Goal: Task Accomplishment & Management: Complete application form

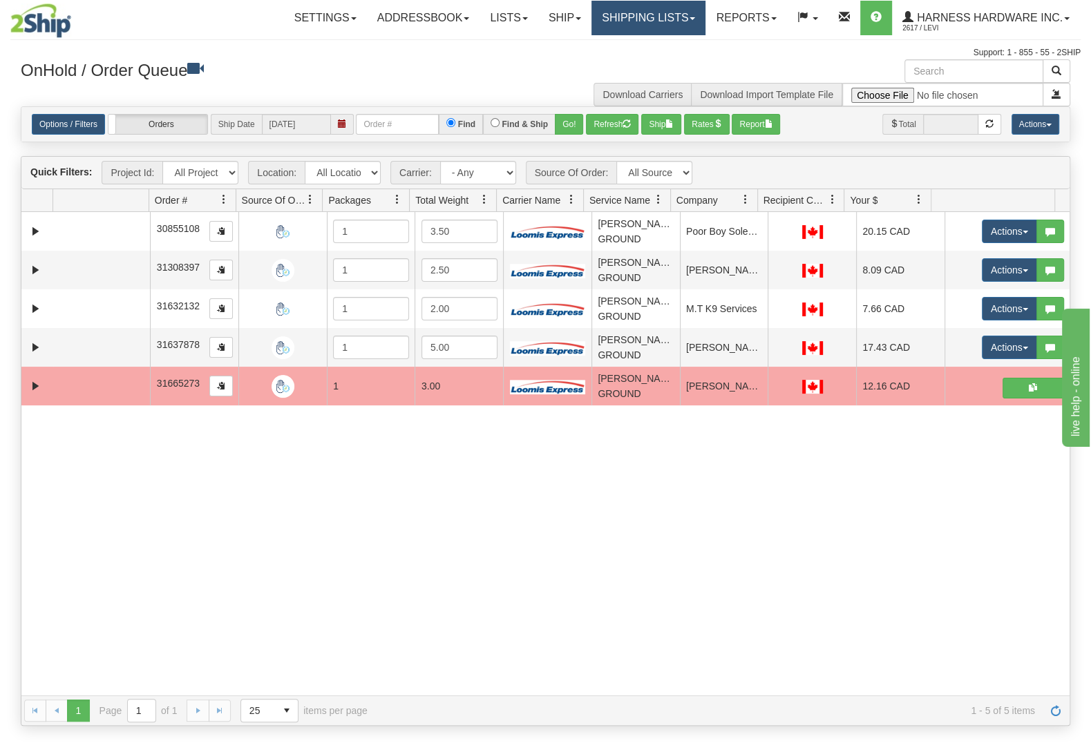
click at [664, 26] on link "Shipping lists" at bounding box center [648, 18] width 114 height 35
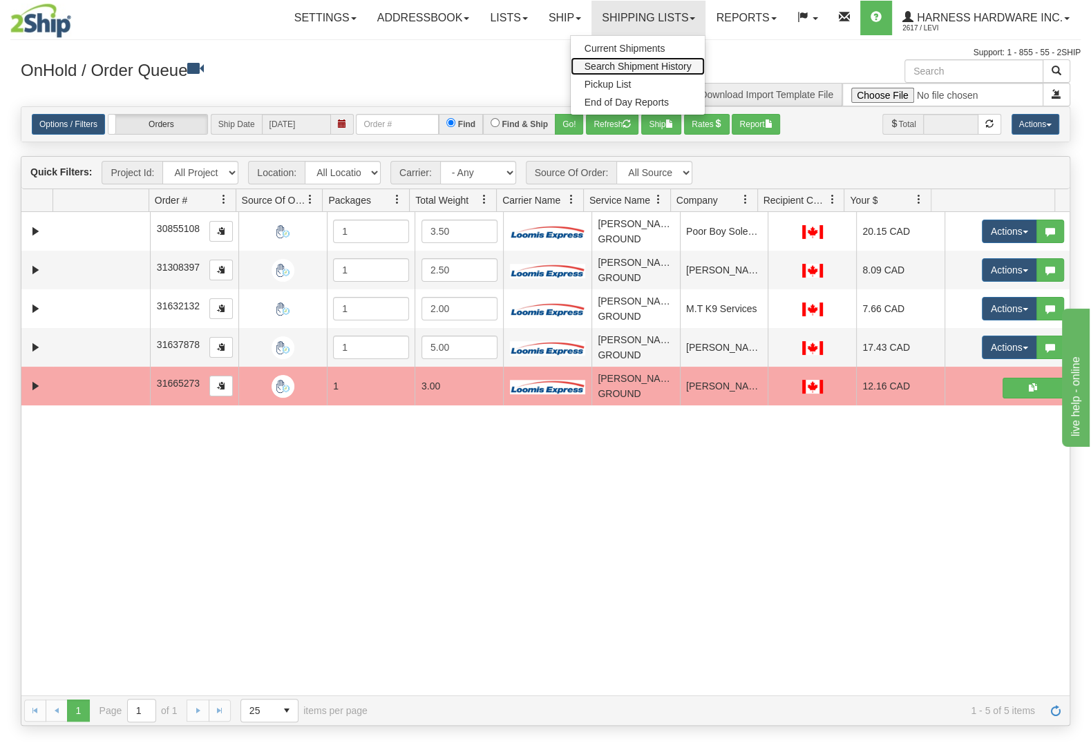
click at [658, 61] on link "Search Shipment History" at bounding box center [638, 66] width 135 height 18
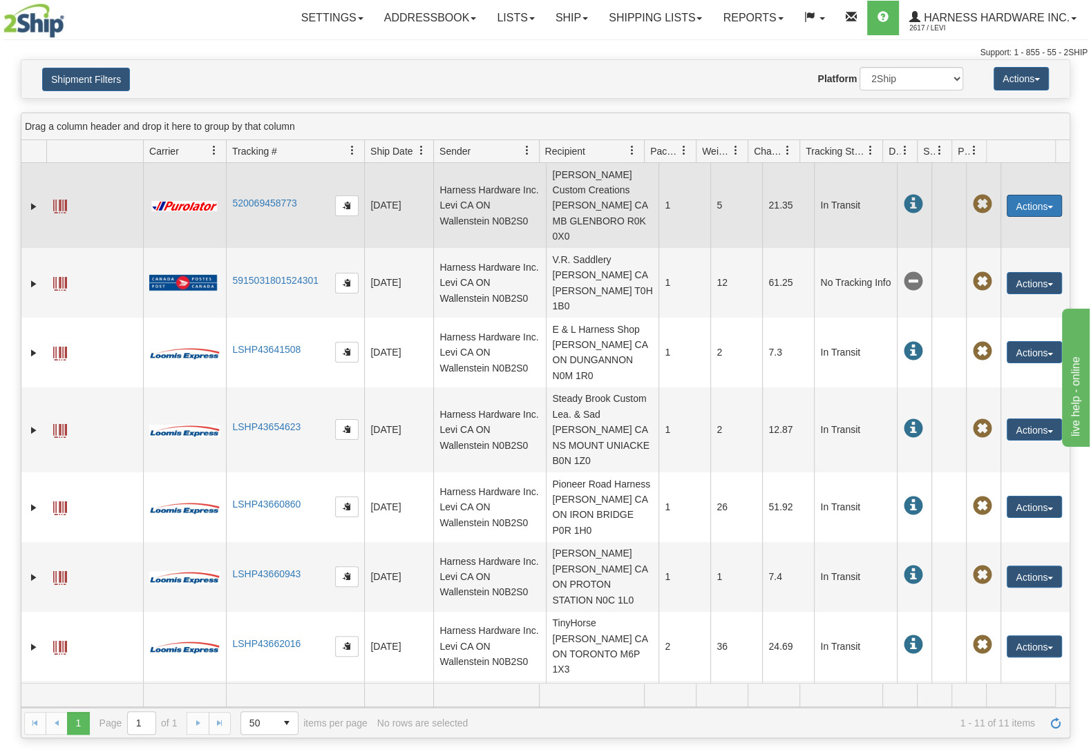
click at [1047, 208] on span "button" at bounding box center [1050, 207] width 6 height 3
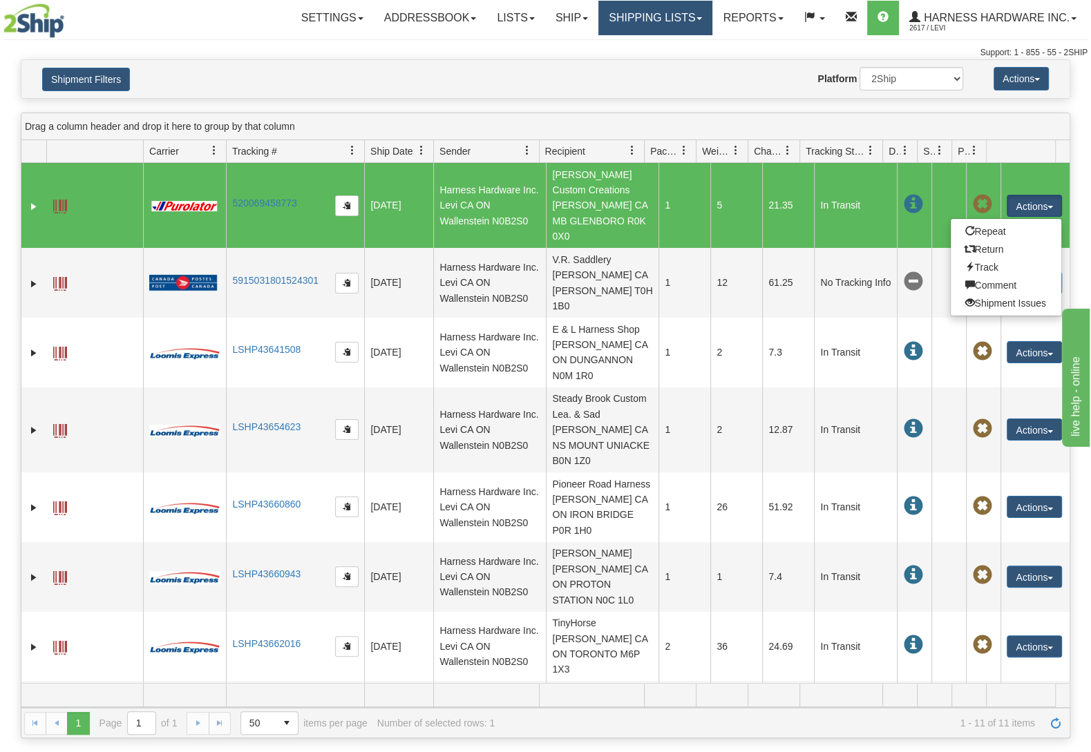
click at [643, 17] on link "Shipping lists" at bounding box center [655, 18] width 114 height 35
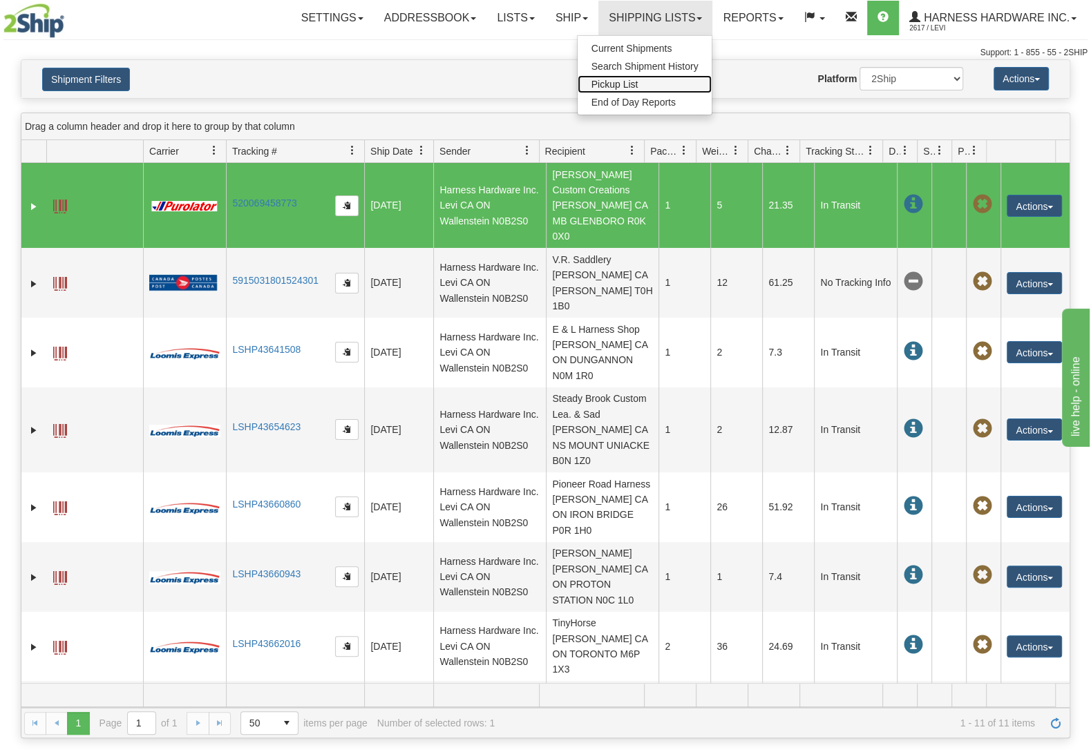
click at [643, 82] on link "Pickup List" at bounding box center [645, 84] width 135 height 18
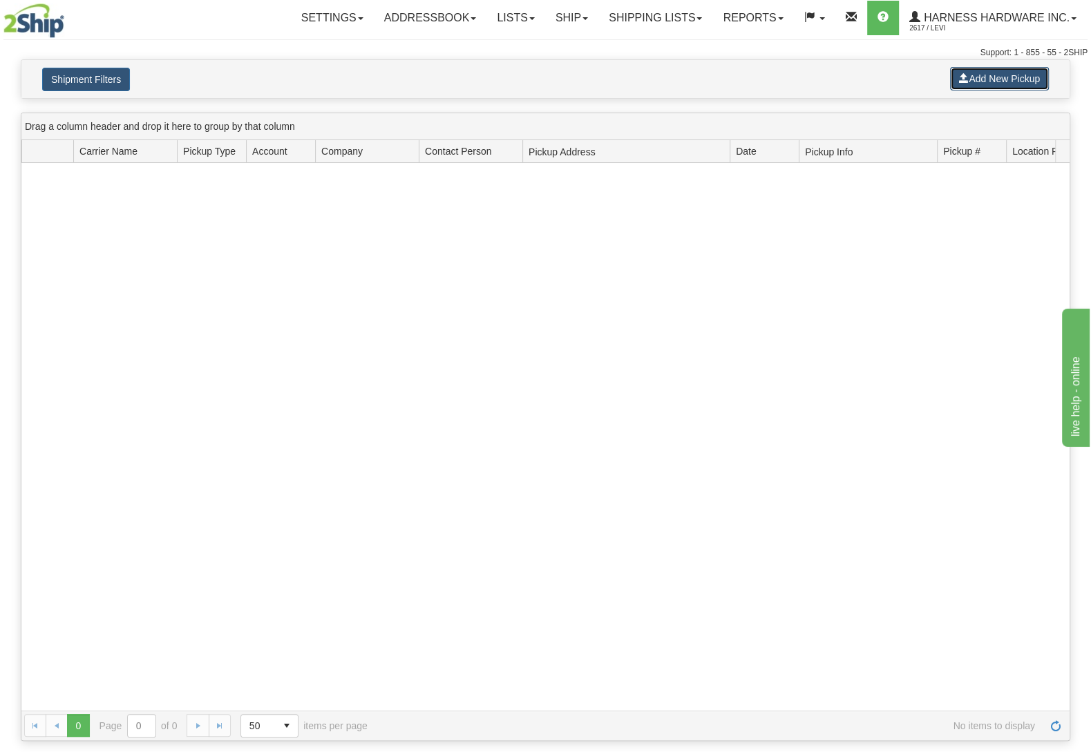
click at [991, 73] on button "Add New Pickup" at bounding box center [999, 78] width 99 height 23
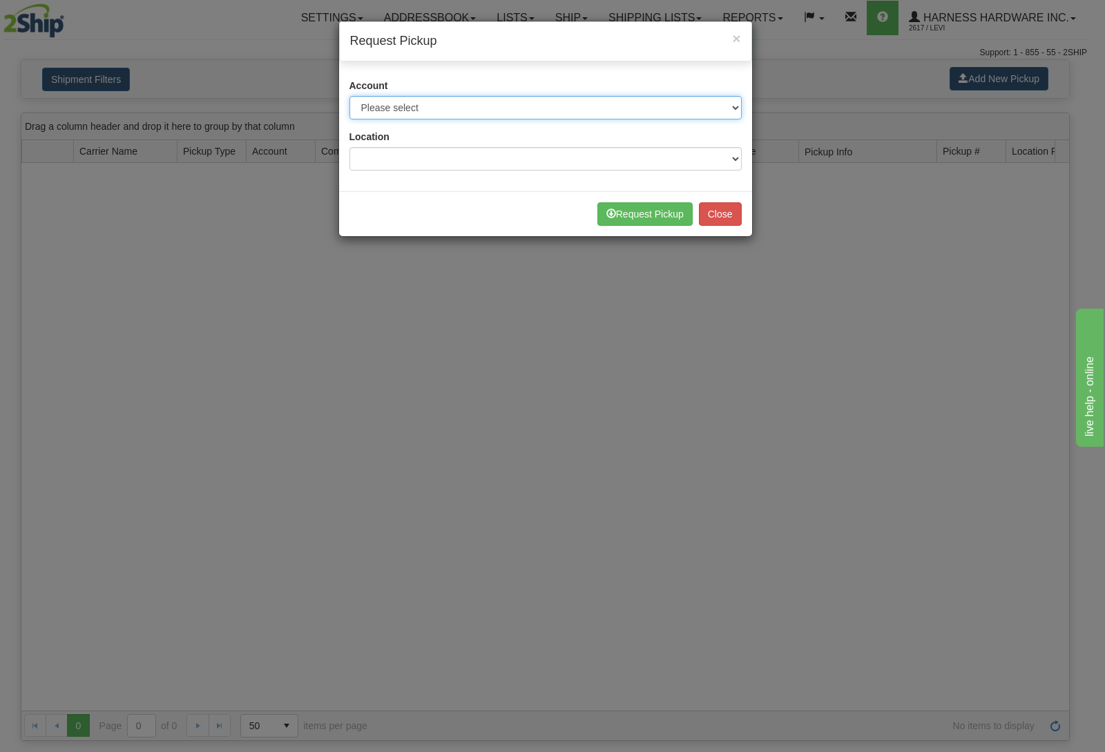
select select "11"
click option "Purolator - 3682265 (Purolator)" at bounding box center [0, 0] width 0 height 0
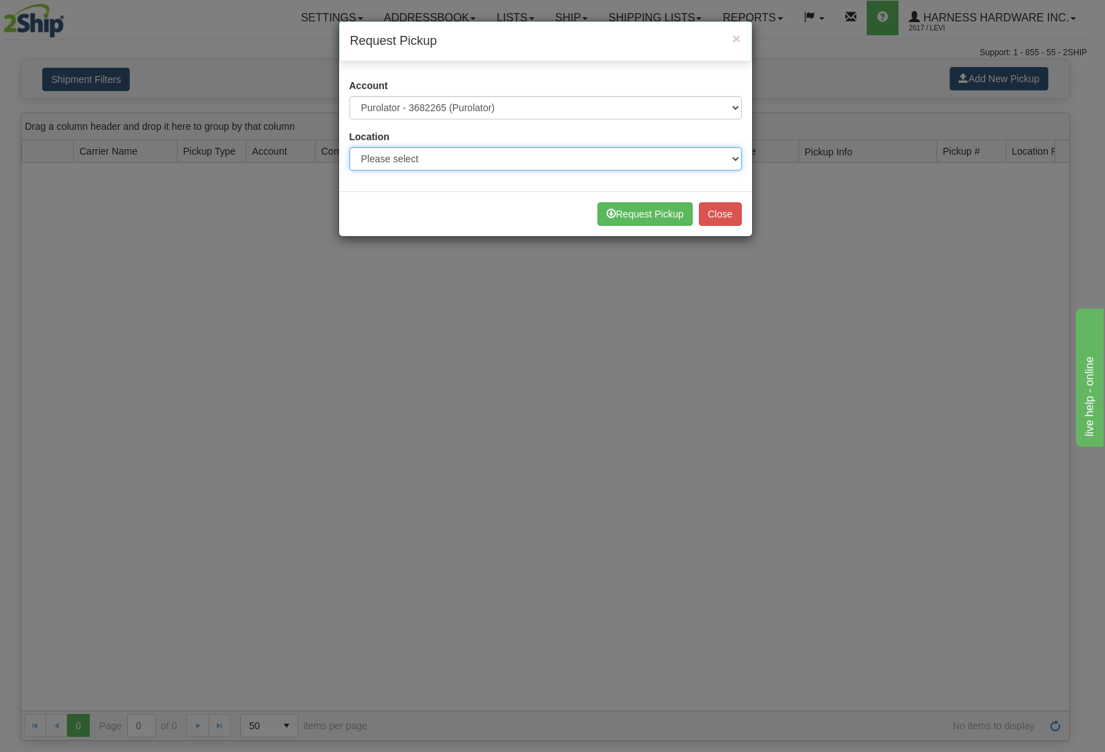
click at [350, 147] on select "Please select Wallenstein N0B2S0" at bounding box center [546, 158] width 392 height 23
select select "5596"
click option "Wallenstein N0B2S0" at bounding box center [0, 0] width 0 height 0
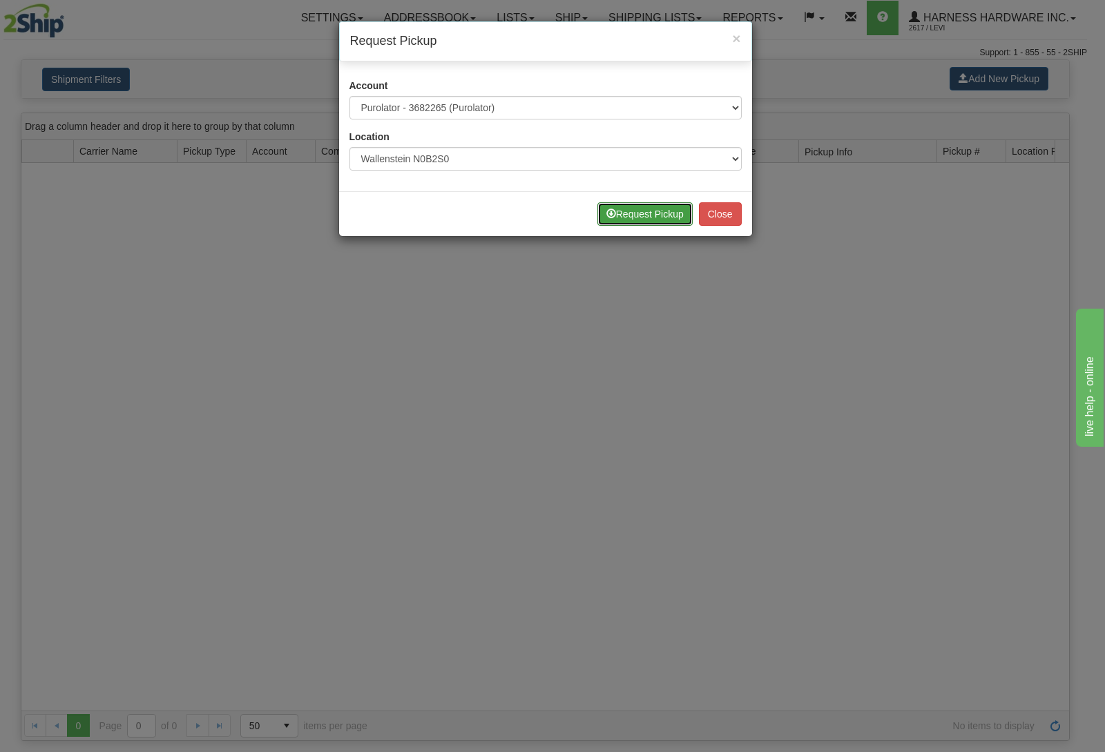
click at [643, 216] on button "Request Pickup" at bounding box center [645, 213] width 95 height 23
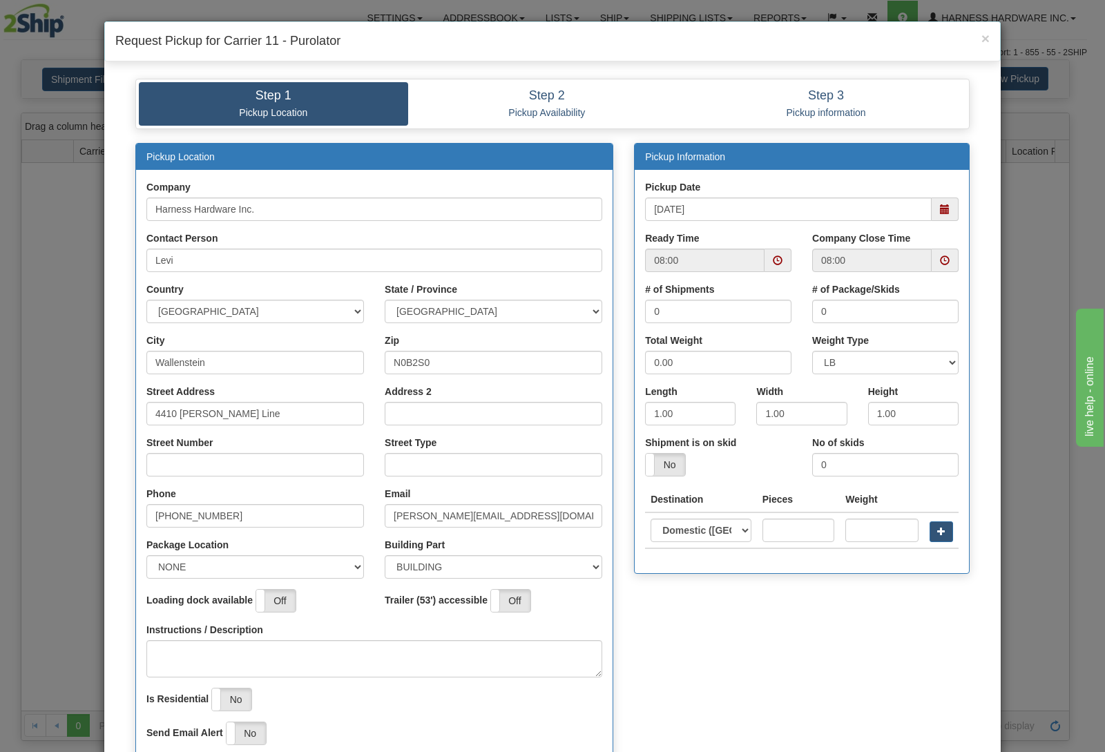
click at [940, 269] on span at bounding box center [945, 260] width 27 height 23
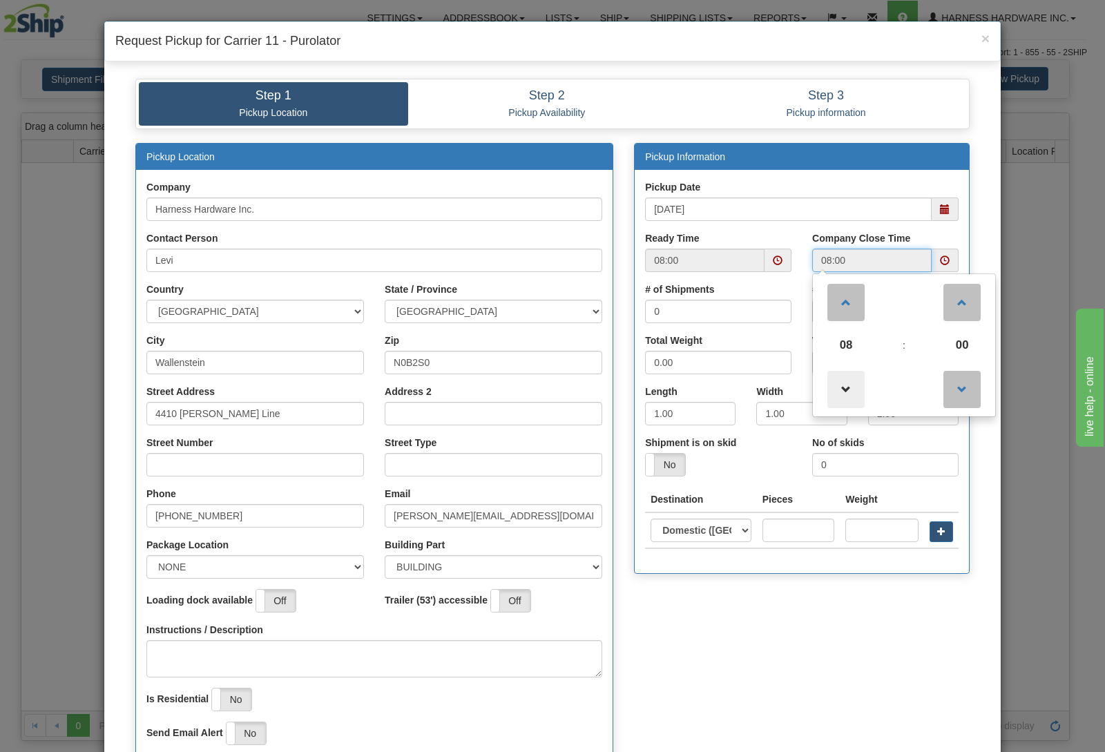
click at [835, 390] on span at bounding box center [846, 389] width 37 height 37
click at [839, 304] on span at bounding box center [846, 302] width 37 height 37
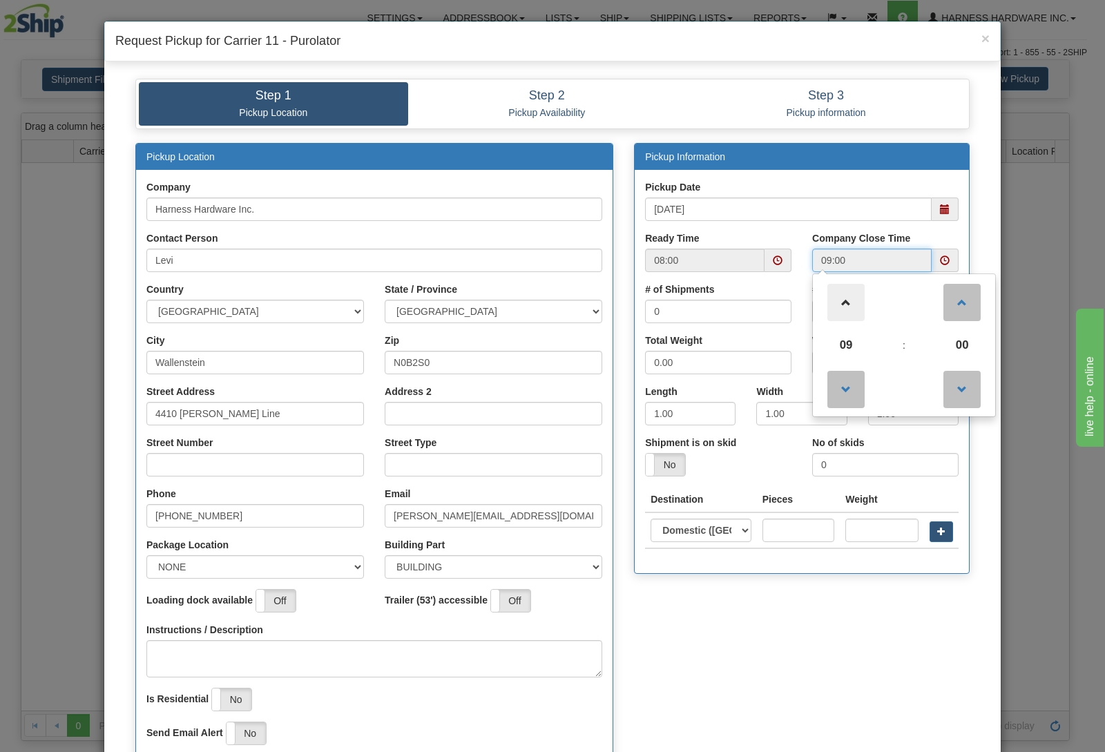
click at [839, 304] on span at bounding box center [846, 302] width 37 height 37
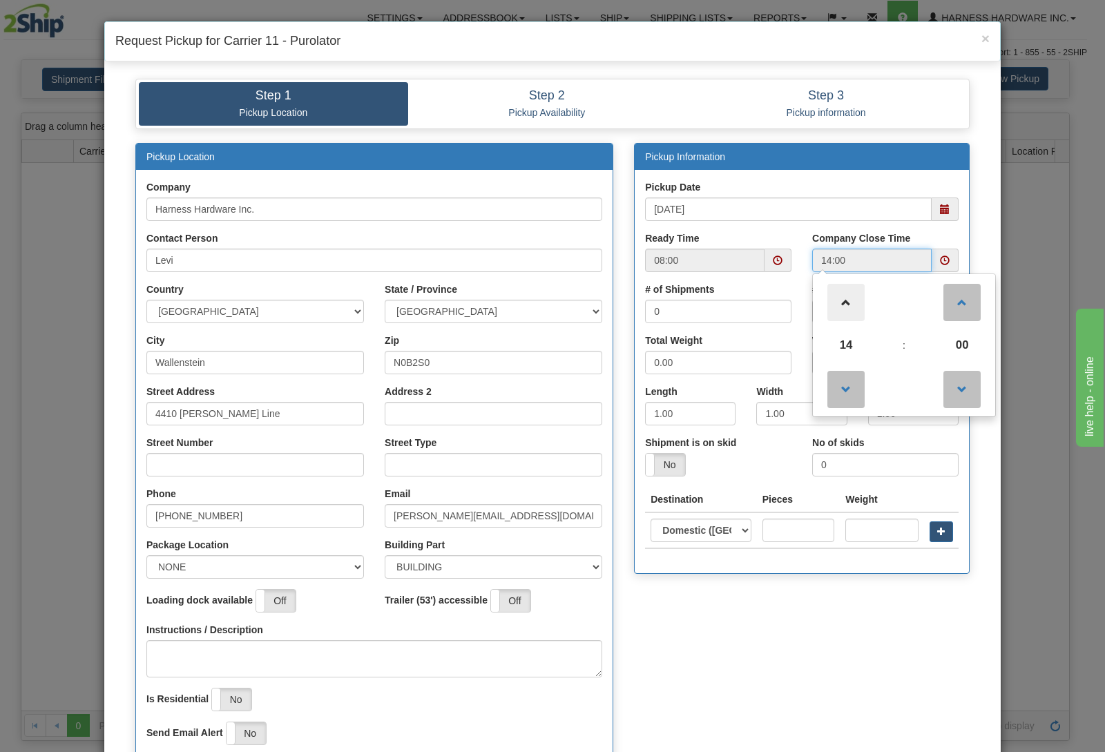
click at [839, 304] on span at bounding box center [846, 302] width 37 height 37
type input "17:00"
click at [836, 354] on span "17" at bounding box center [846, 345] width 37 height 37
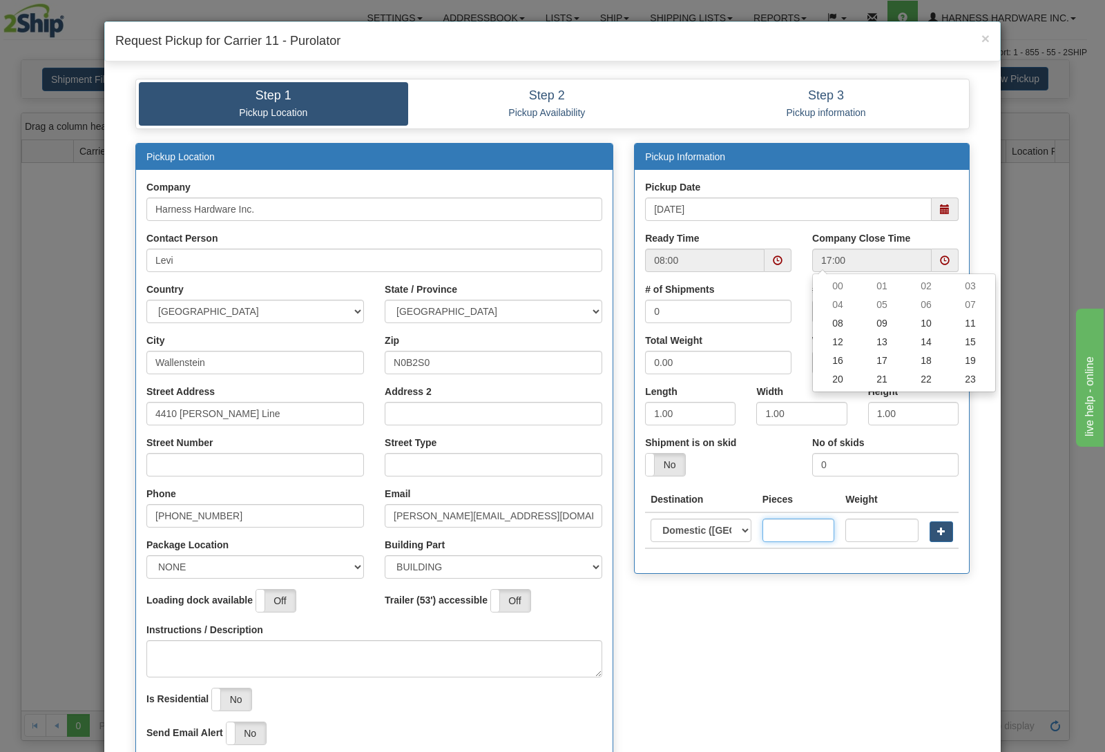
click at [792, 536] on input "text" at bounding box center [799, 530] width 72 height 23
type input "1"
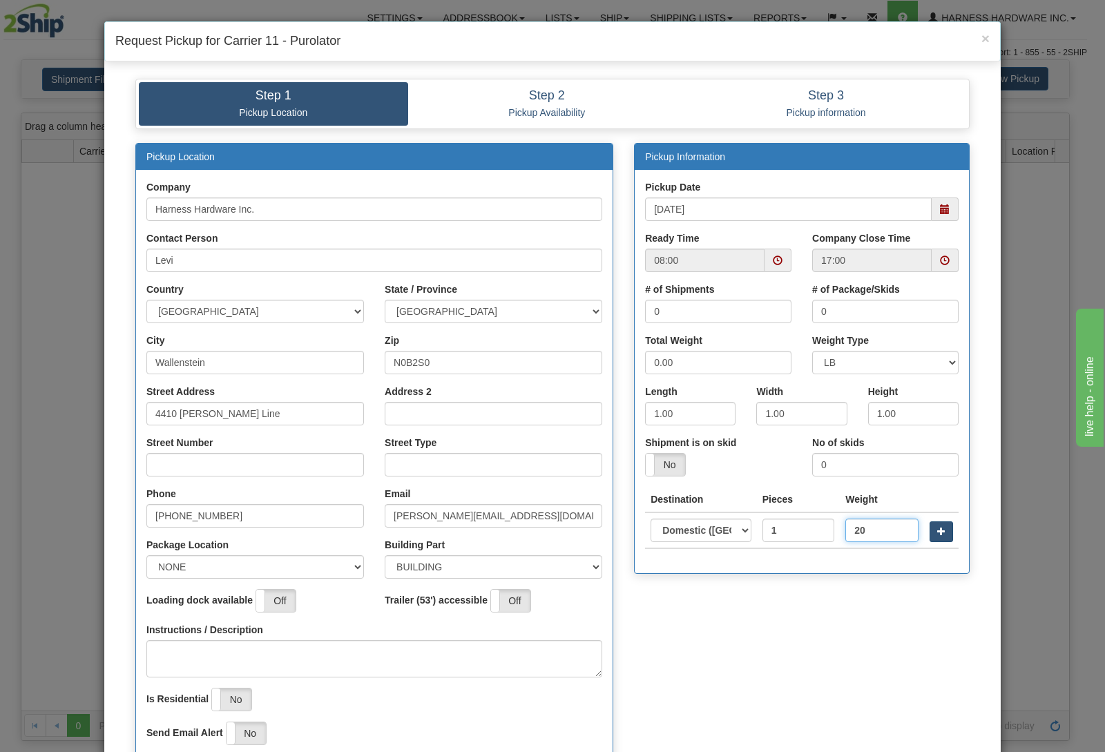
type input "20"
click at [938, 529] on span "button" at bounding box center [942, 531] width 8 height 8
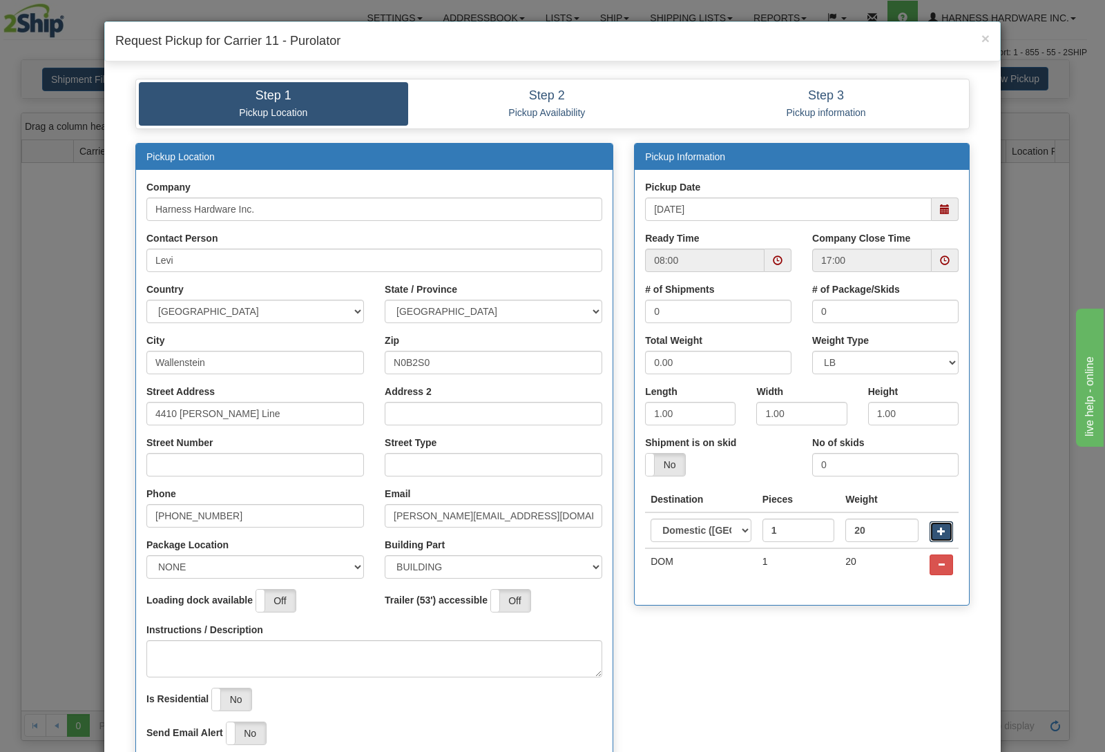
scroll to position [62, 0]
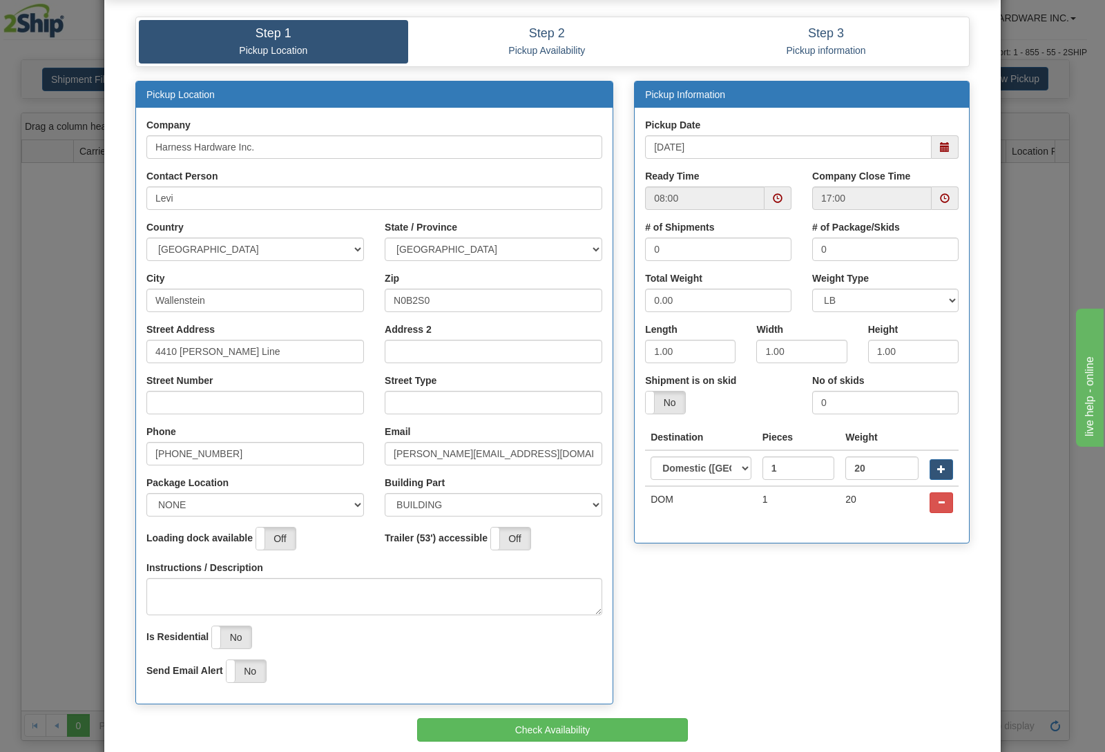
click at [202, 390] on div "Street Number" at bounding box center [255, 394] width 218 height 41
click at [211, 400] on input "Street Number" at bounding box center [255, 402] width 218 height 23
type input "4410"
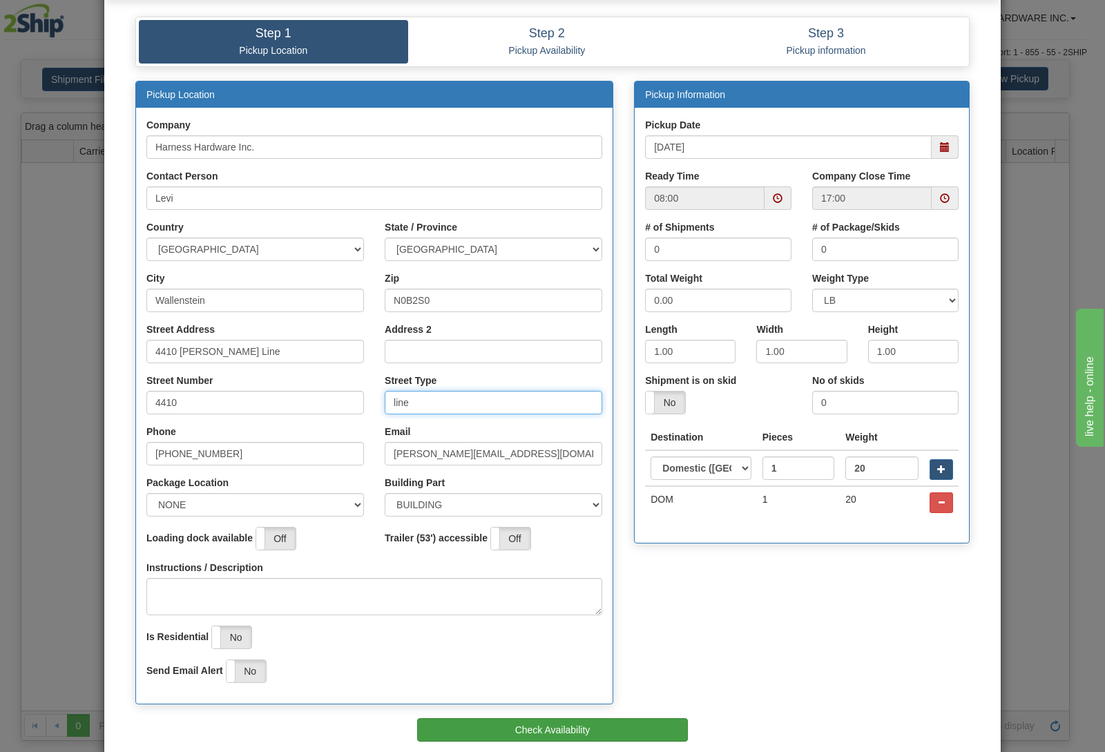
type input "line"
click at [515, 726] on button "Check Availability" at bounding box center [553, 730] width 272 height 23
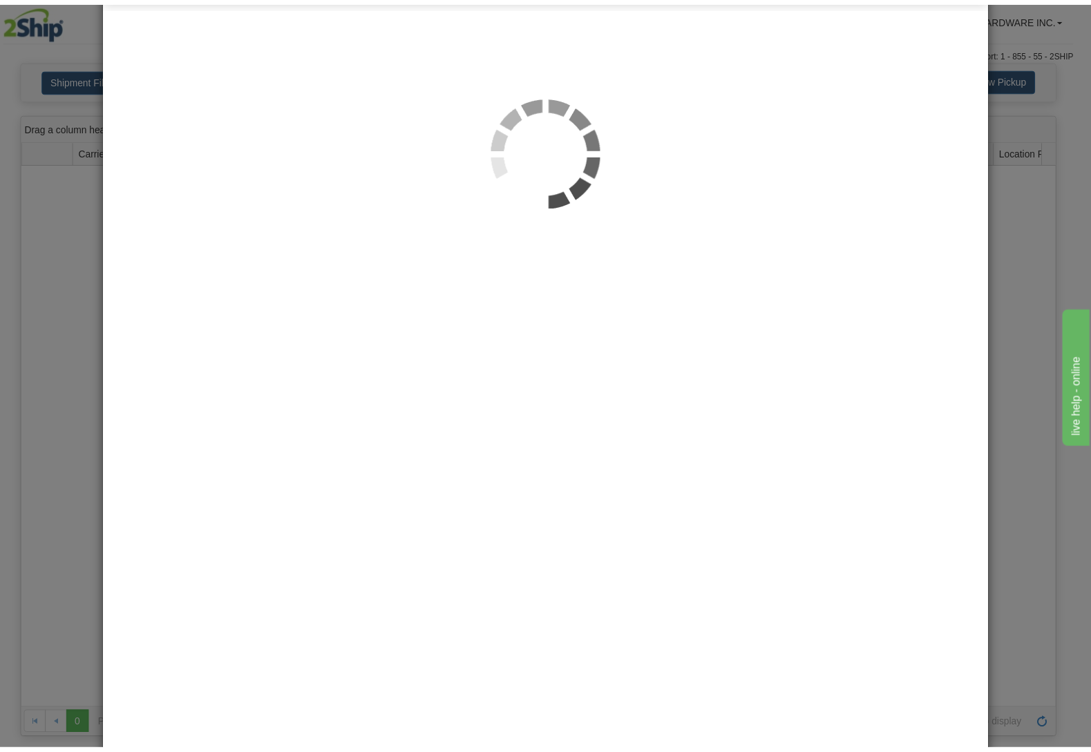
scroll to position [0, 0]
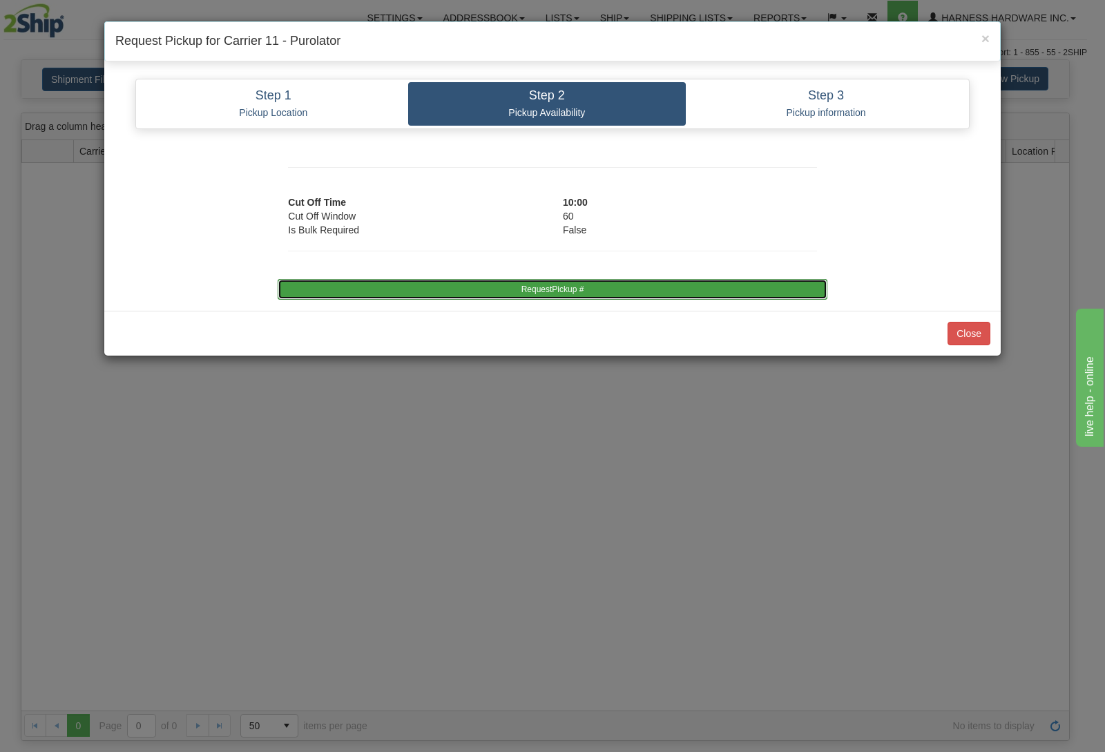
click at [622, 291] on button "RequestPickup #" at bounding box center [552, 289] width 549 height 21
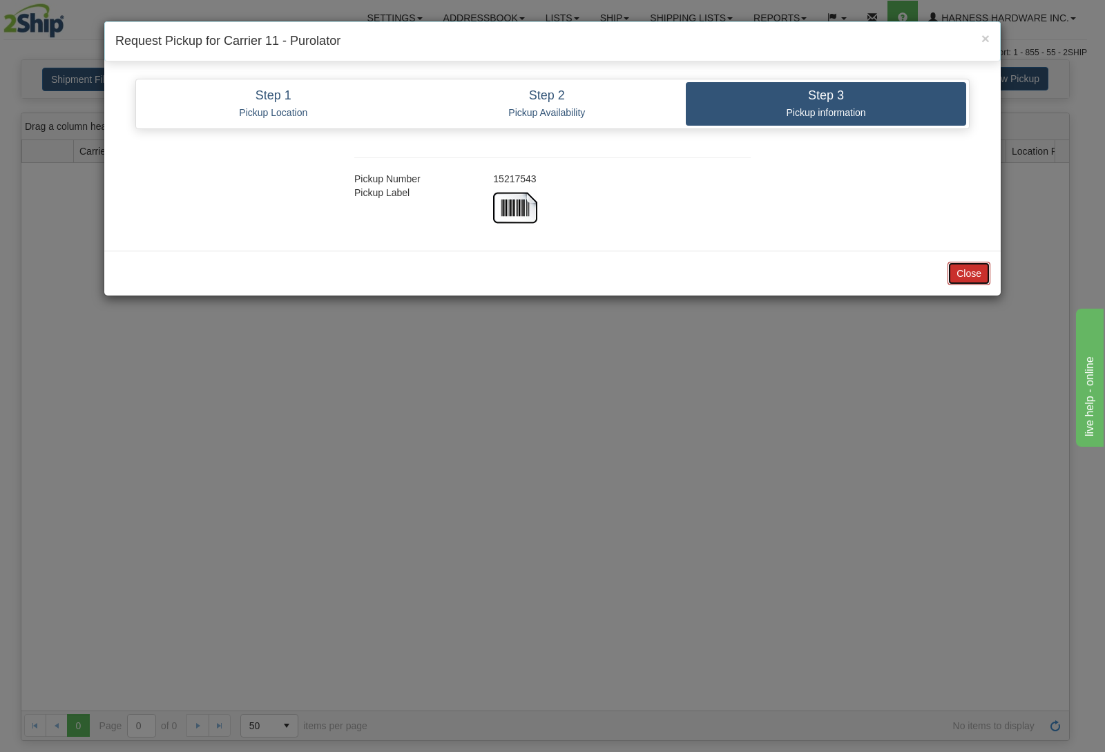
click at [971, 274] on button "Close" at bounding box center [969, 273] width 43 height 23
